Goal: Obtain resource: Obtain resource

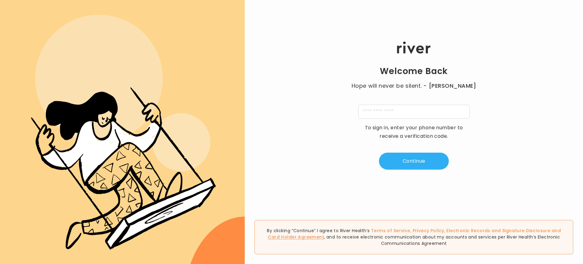
click at [324, 234] on link "Card Holder Agreement" at bounding box center [296, 237] width 56 height 6
